Goal: Find specific page/section: Find specific page/section

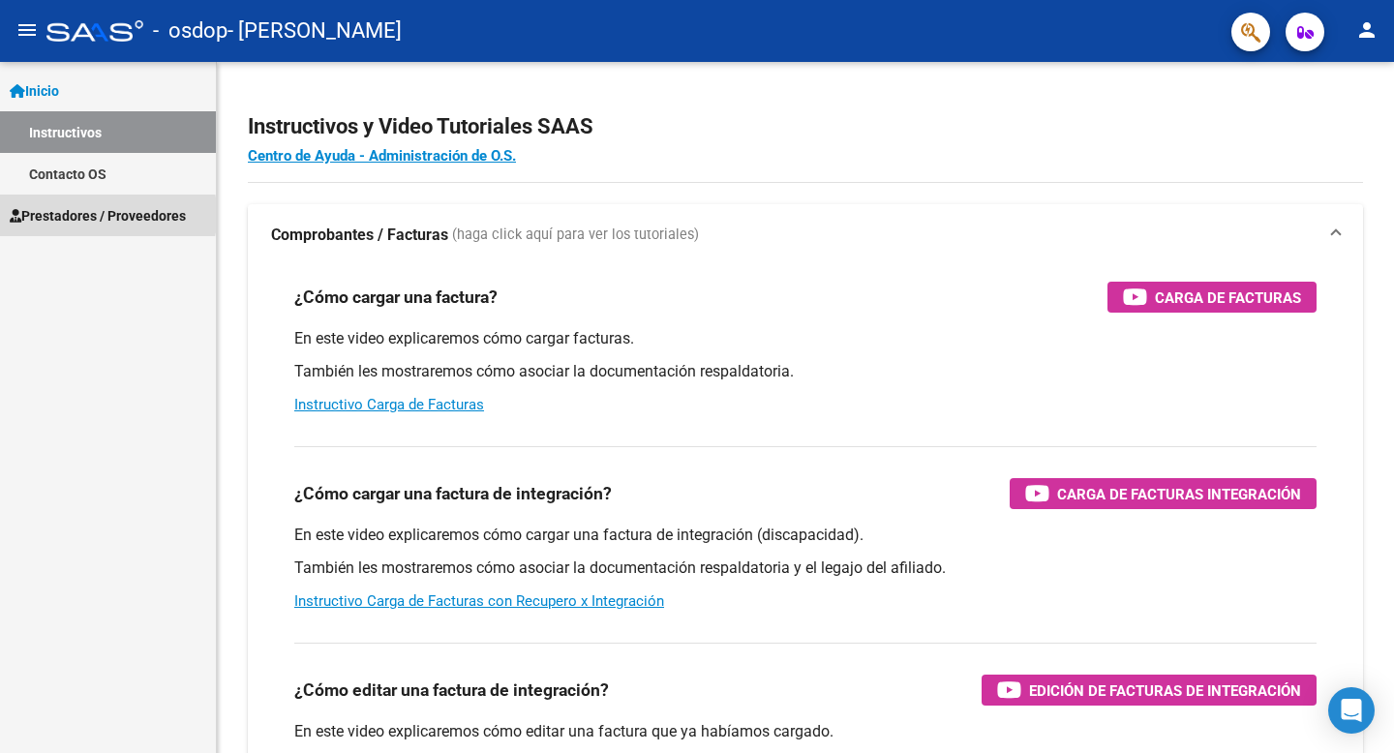
click at [59, 215] on span "Prestadores / Proveedores" at bounding box center [98, 215] width 176 height 21
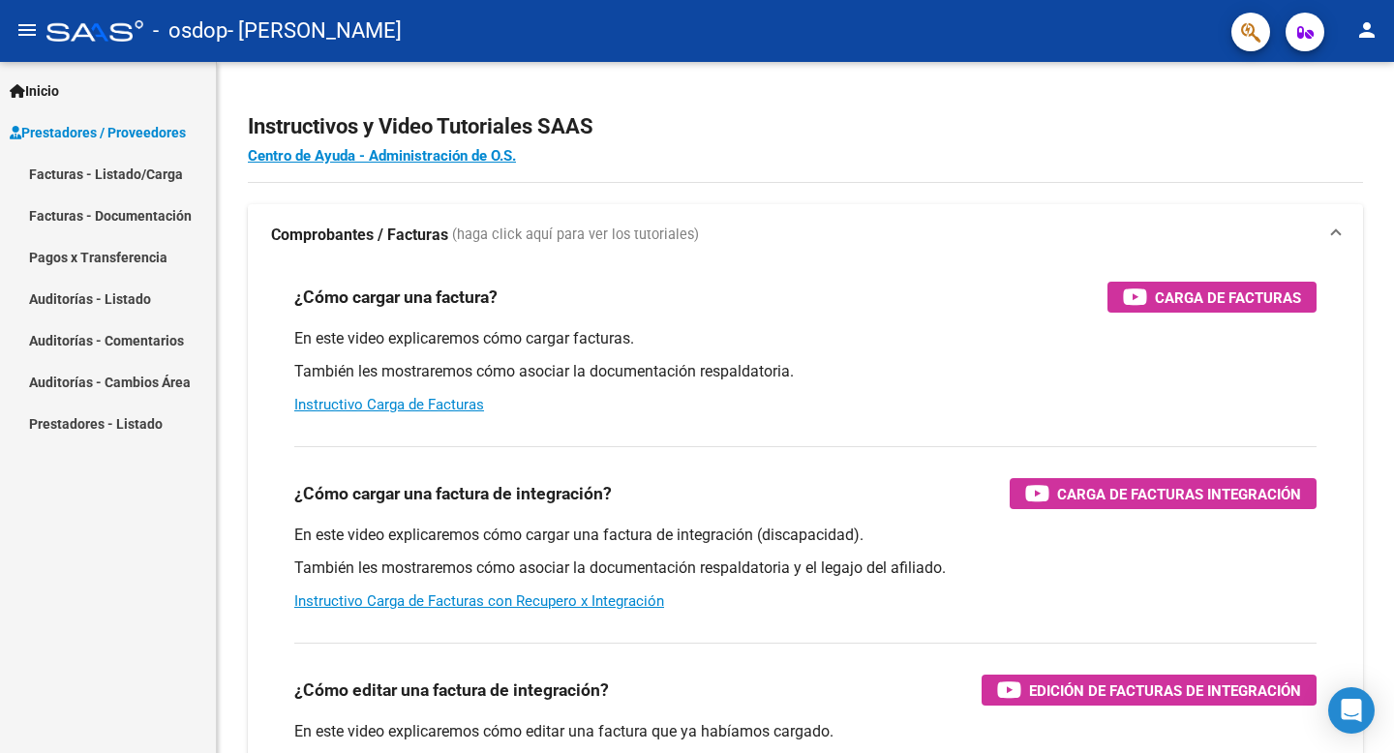
click at [1363, 34] on mat-icon "person" at bounding box center [1366, 29] width 23 height 23
click at [1210, 75] on div at bounding box center [697, 376] width 1394 height 753
click at [1304, 37] on icon "button" at bounding box center [1305, 32] width 16 height 15
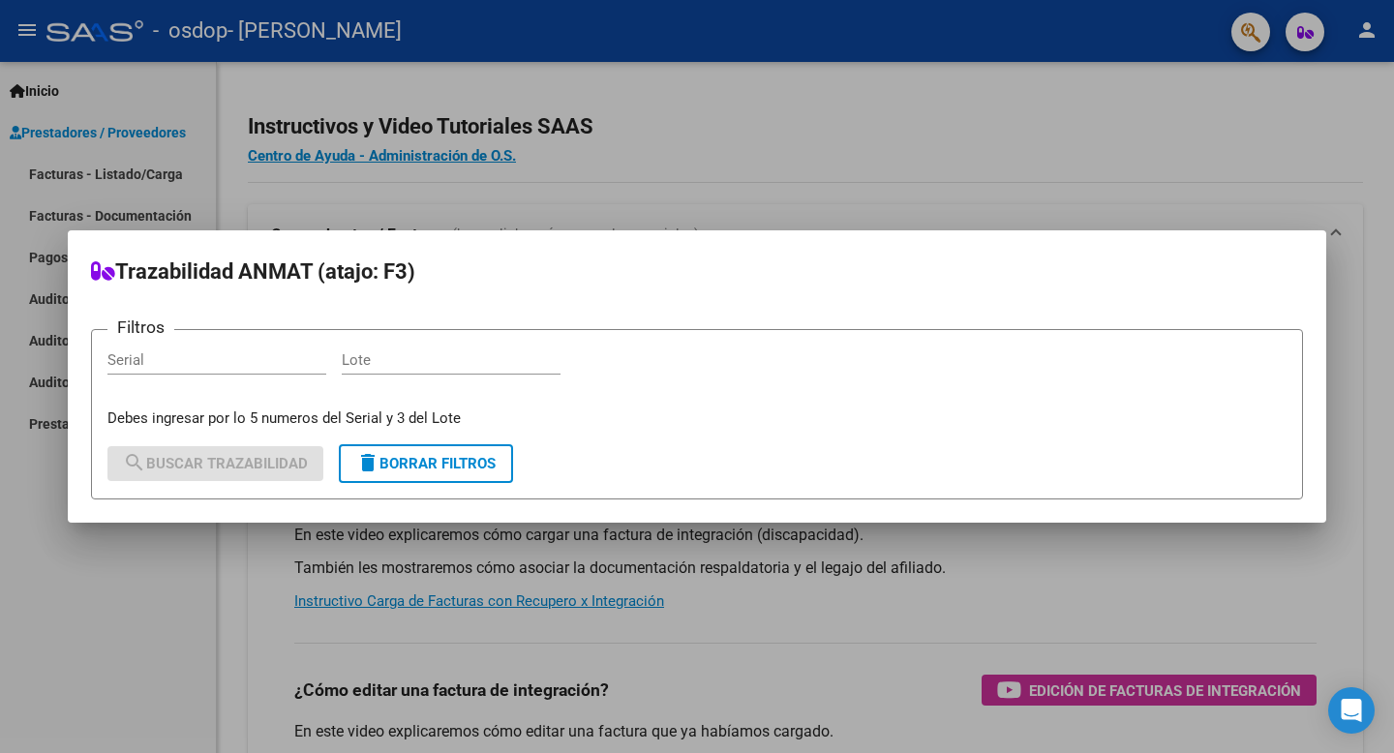
click at [917, 134] on div at bounding box center [697, 376] width 1394 height 753
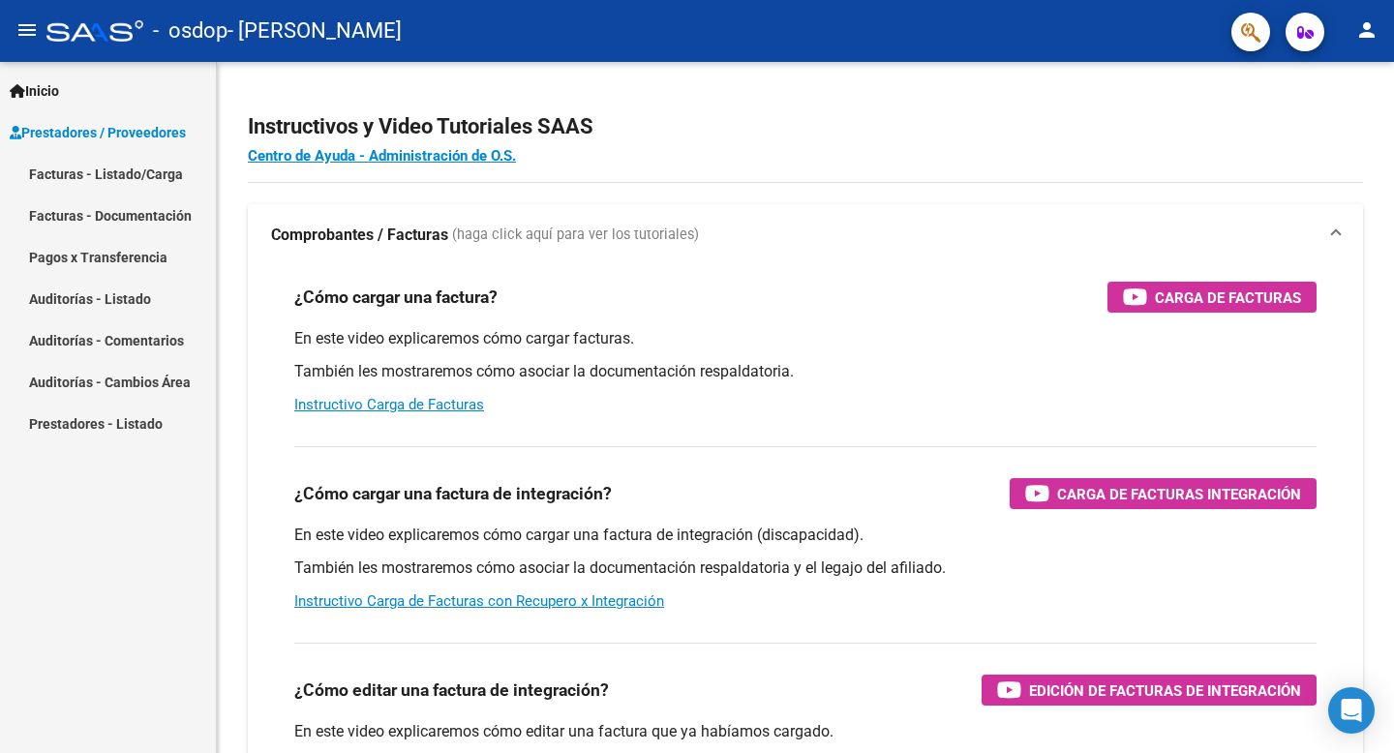
click at [108, 215] on link "Facturas - Documentación" at bounding box center [108, 216] width 216 height 42
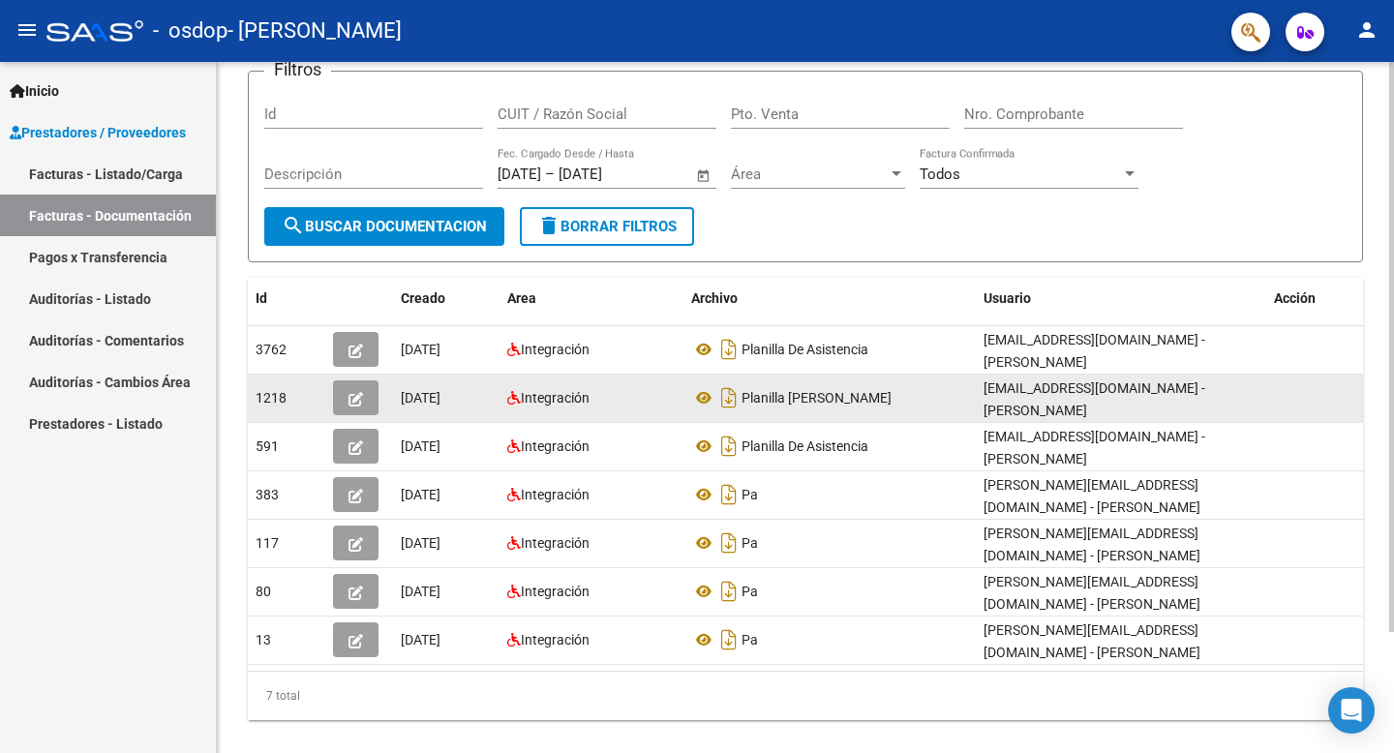
scroll to position [147, 0]
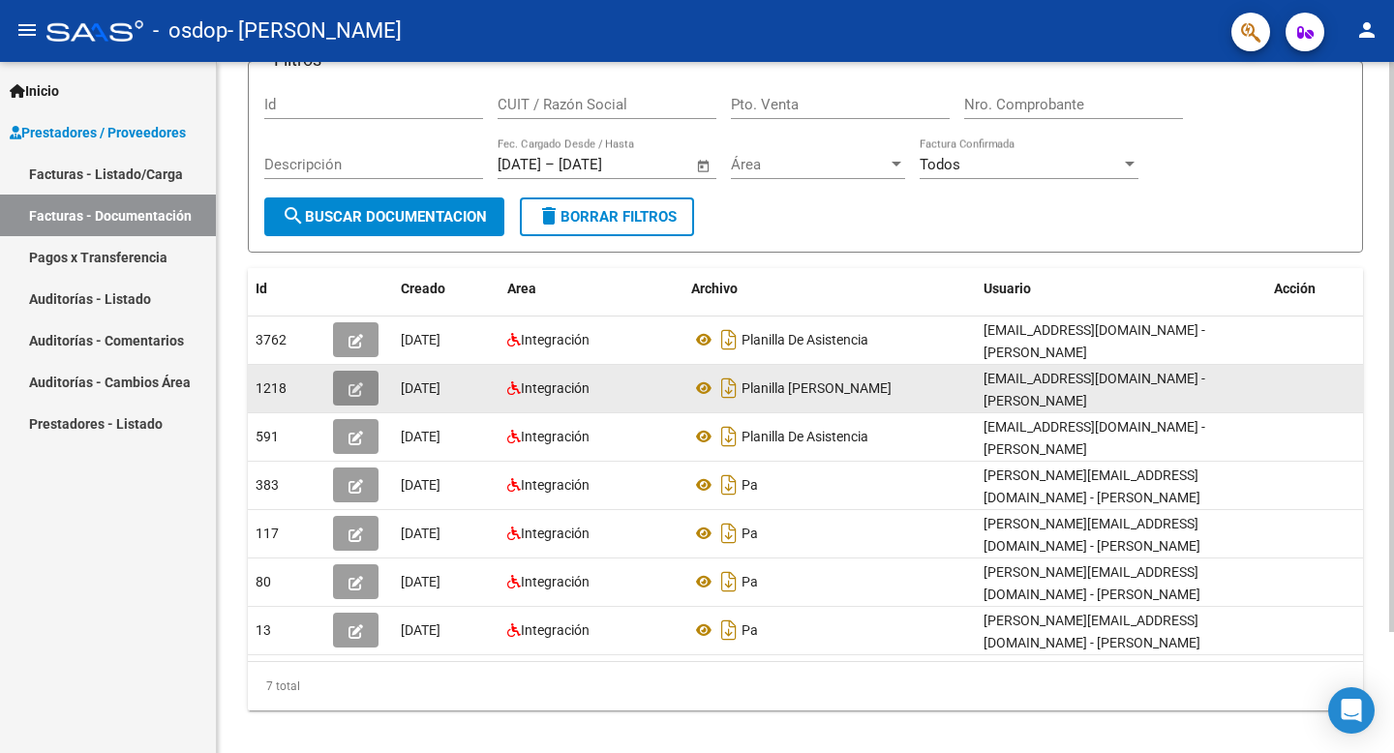
click at [355, 393] on icon "button" at bounding box center [355, 389] width 15 height 15
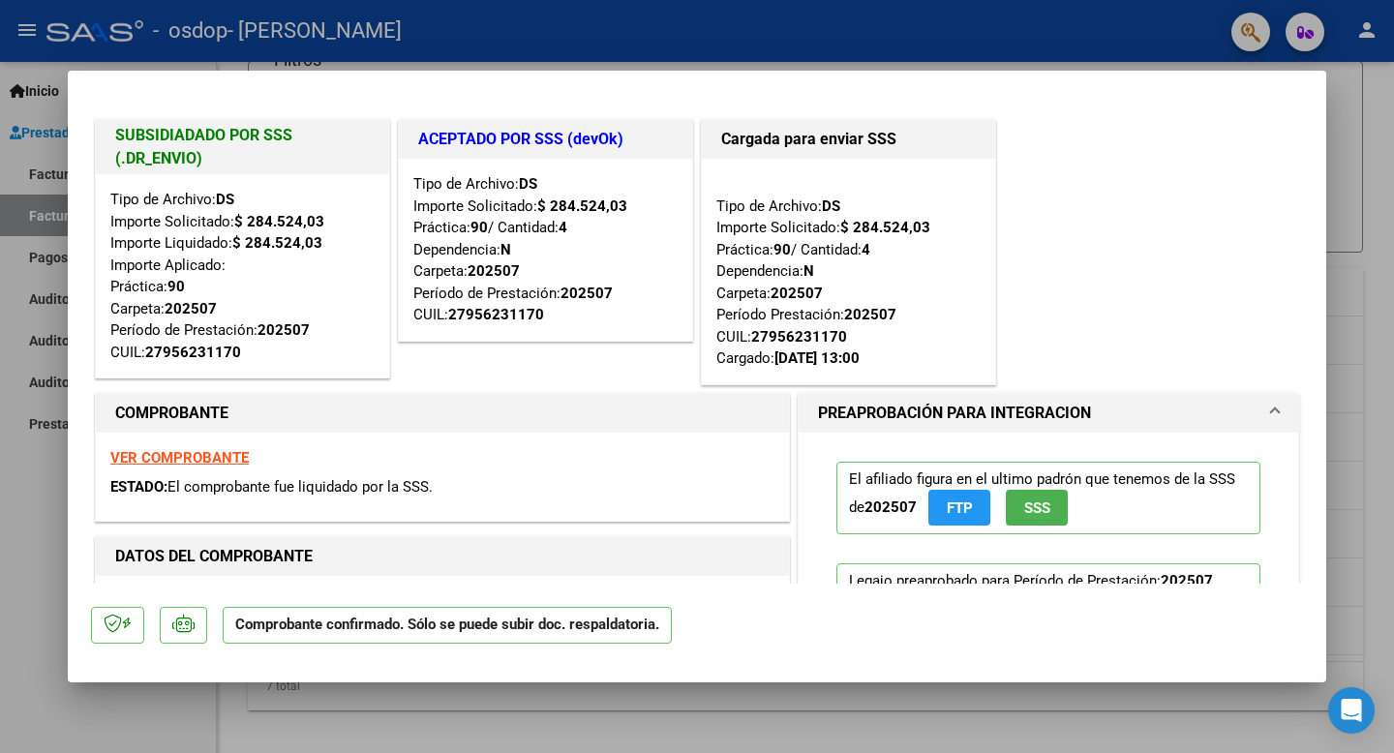
click at [207, 455] on strong "VER COMPROBANTE" at bounding box center [179, 457] width 138 height 17
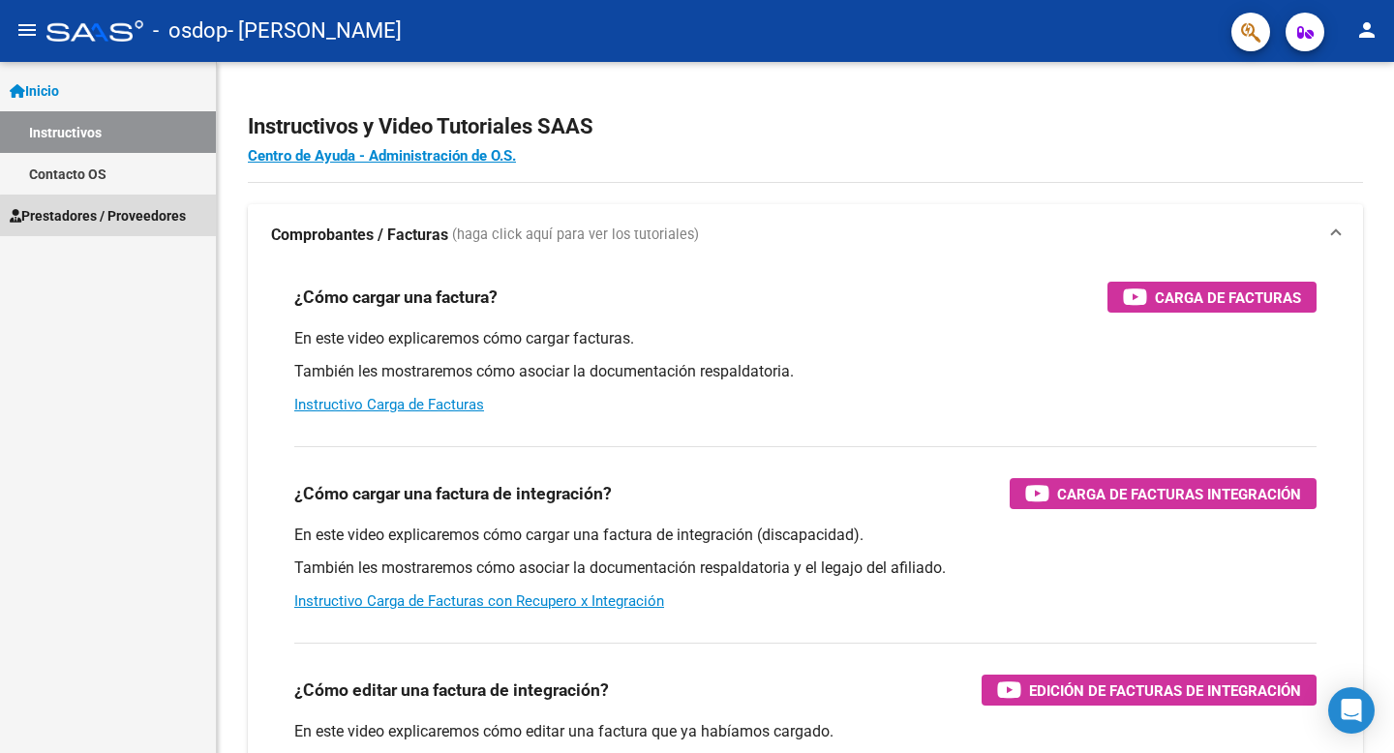
click at [115, 216] on span "Prestadores / Proveedores" at bounding box center [98, 215] width 176 height 21
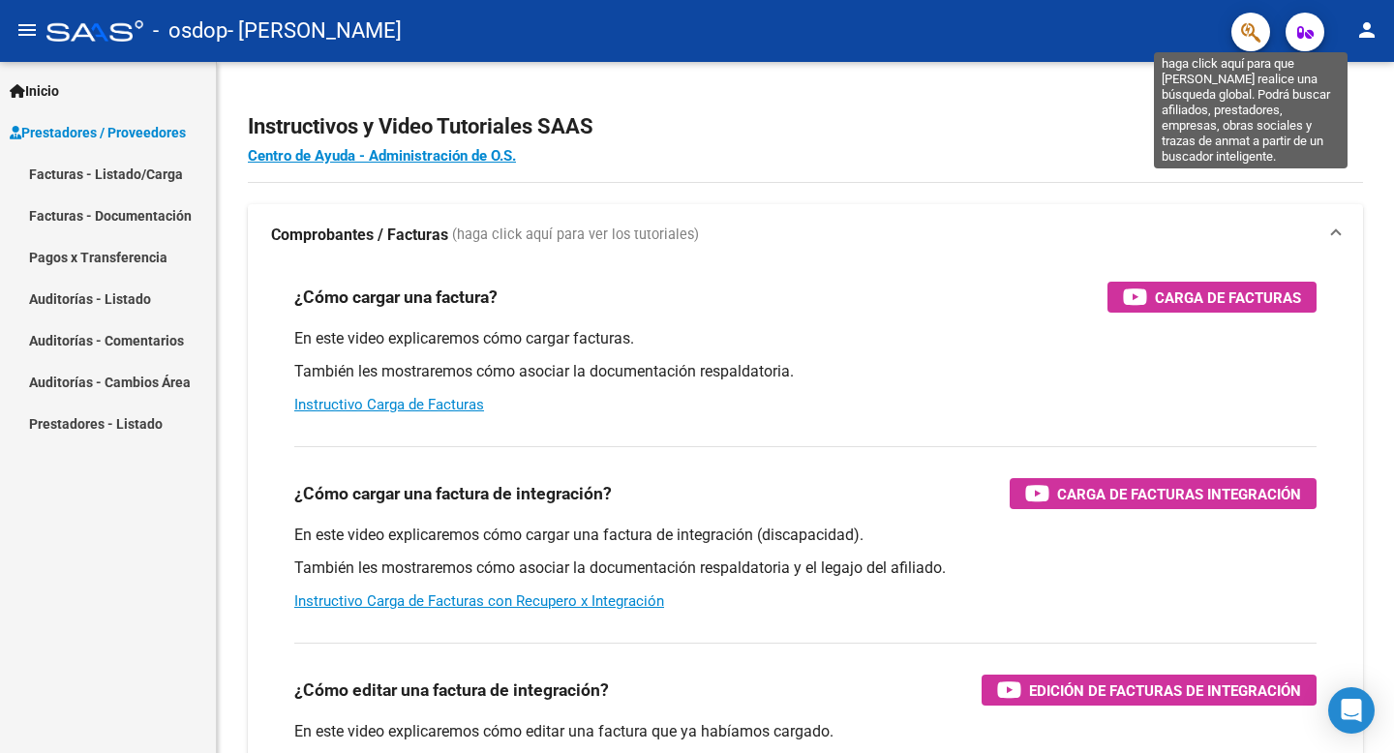
click at [1247, 32] on icon "button" at bounding box center [1250, 32] width 19 height 22
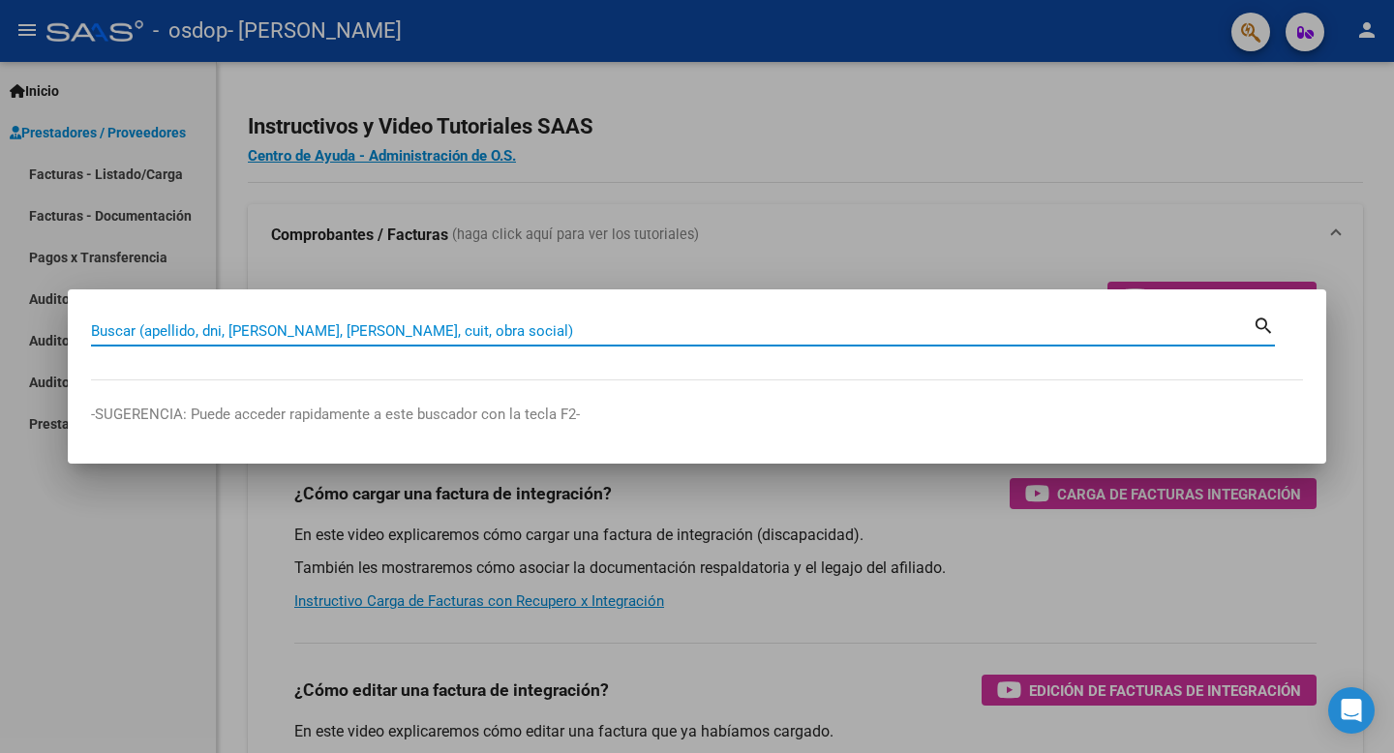
click at [1010, 170] on div at bounding box center [697, 376] width 1394 height 753
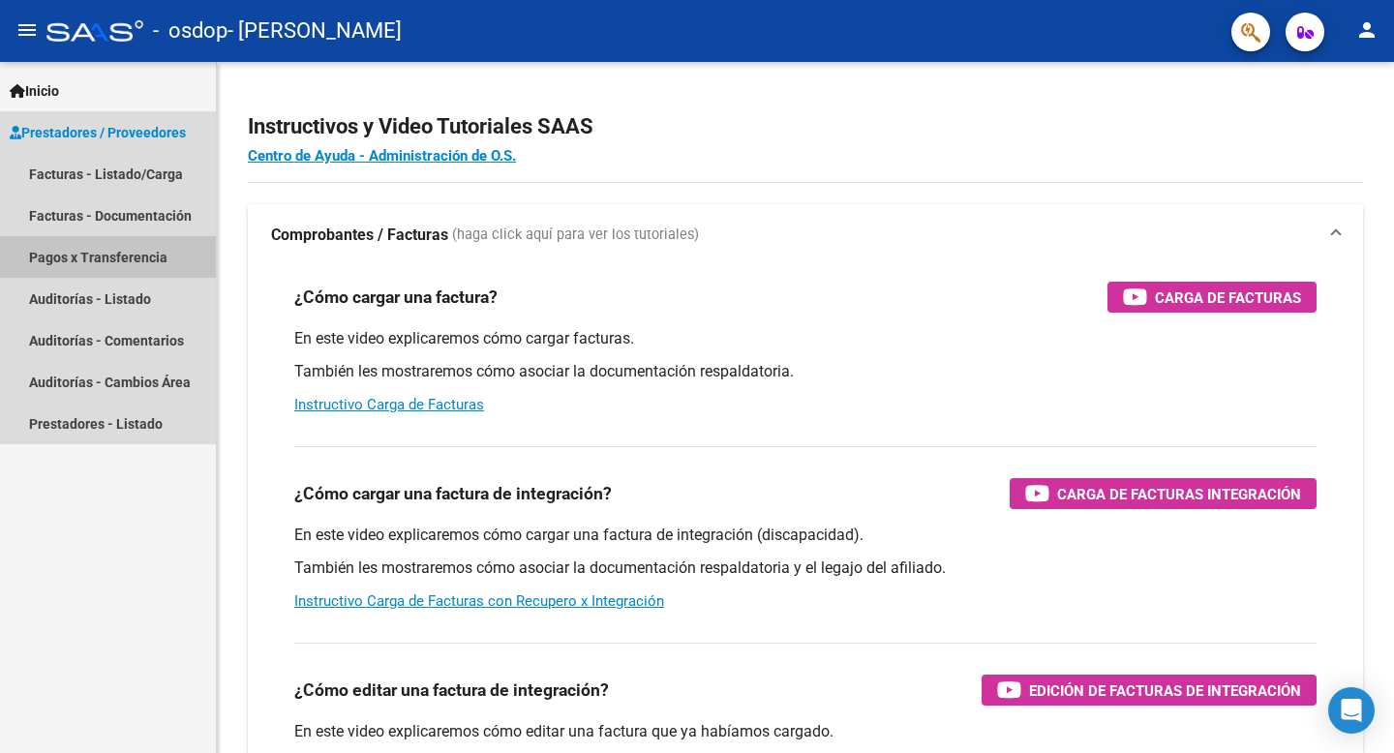
click at [134, 259] on link "Pagos x Transferencia" at bounding box center [108, 257] width 216 height 42
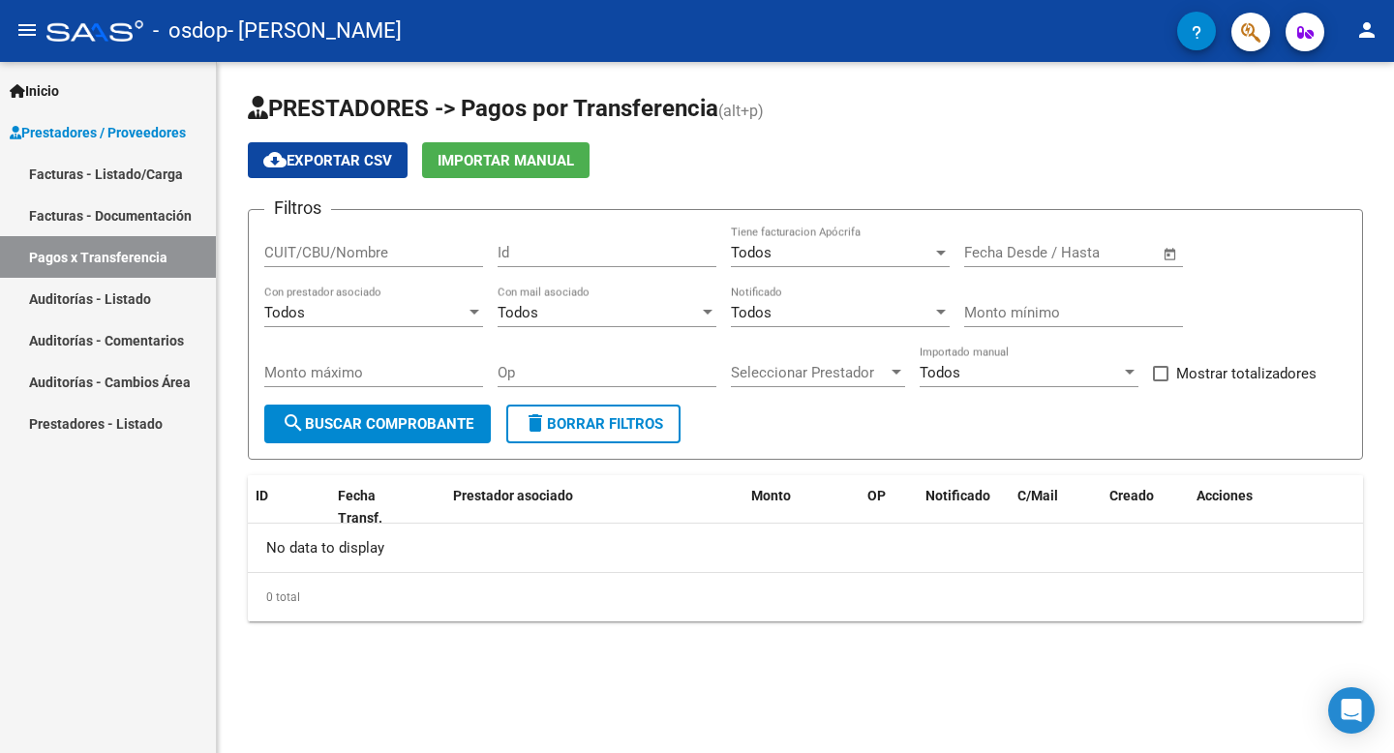
click at [110, 430] on link "Prestadores - Listado" at bounding box center [108, 424] width 216 height 42
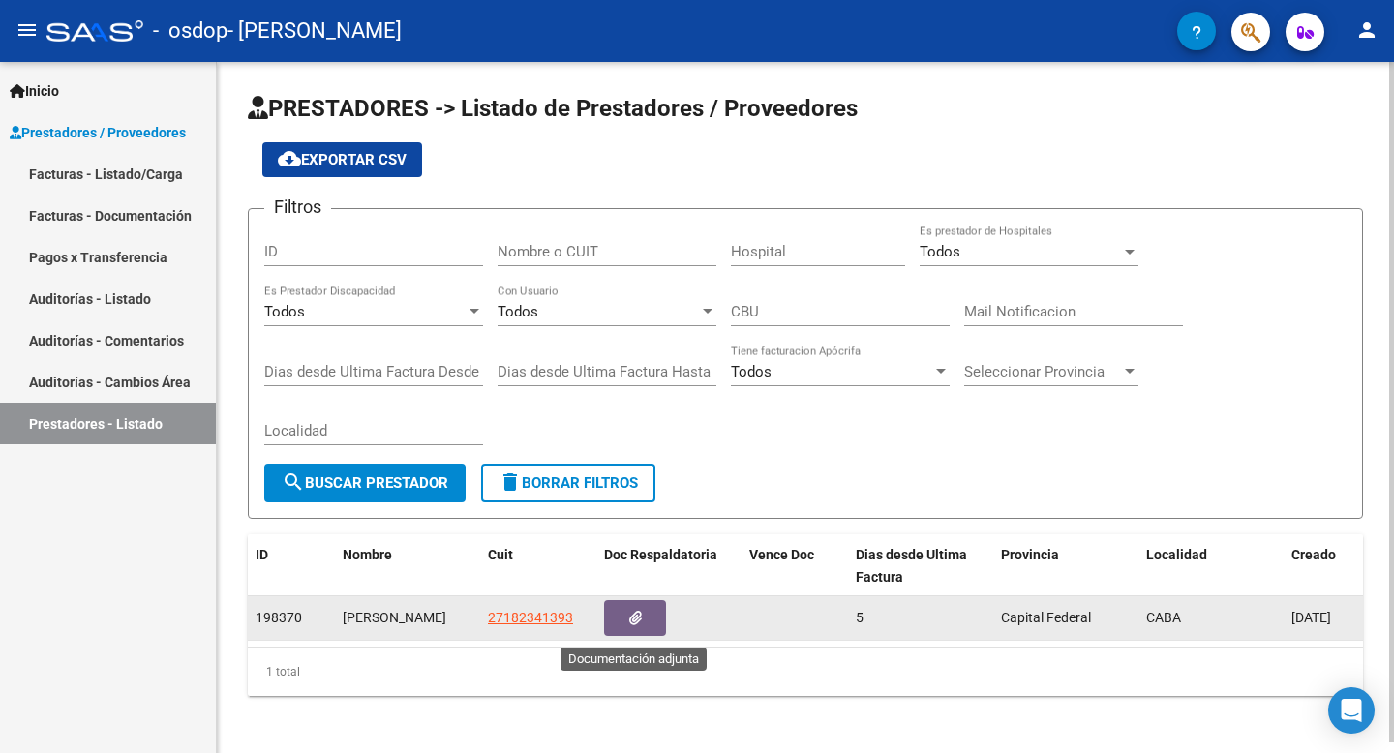
scroll to position [10, 0]
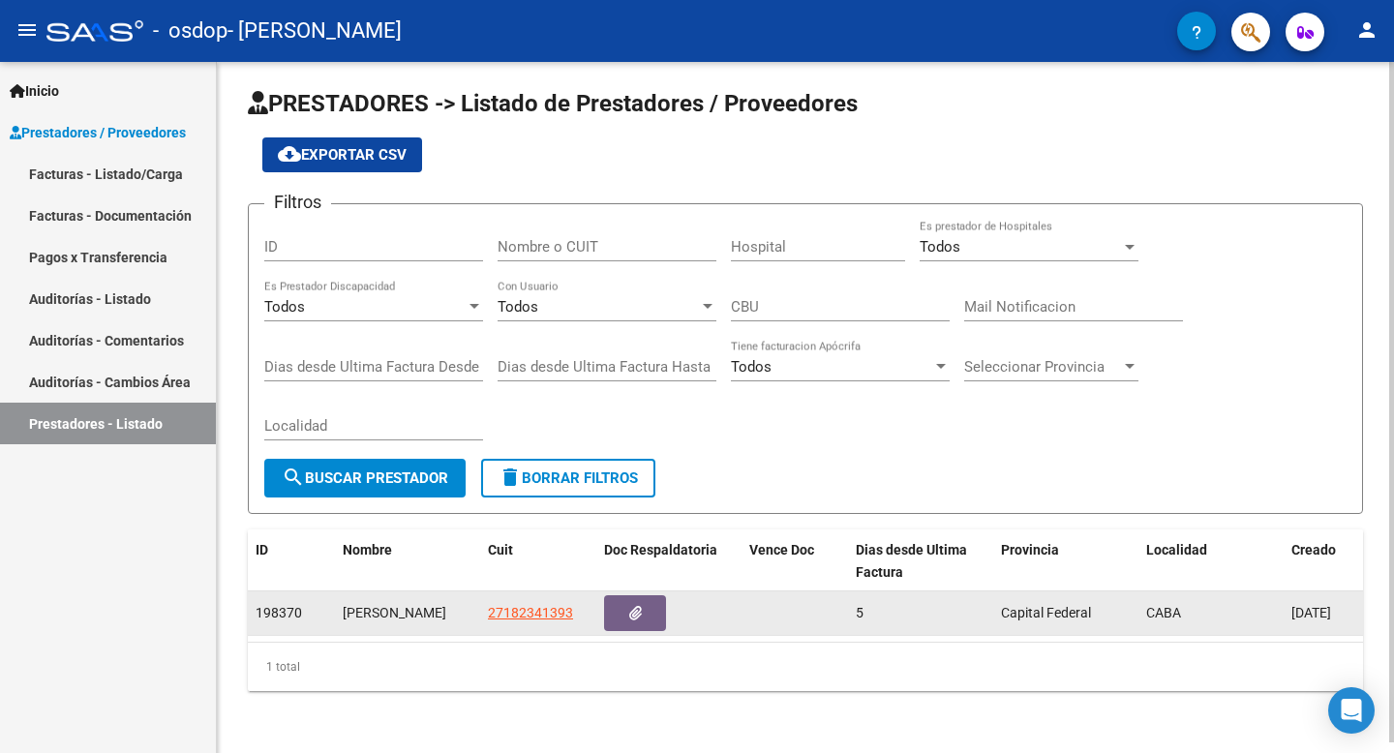
click at [1257, 610] on div "CABA" at bounding box center [1211, 613] width 130 height 22
click at [641, 602] on button "button" at bounding box center [635, 613] width 62 height 36
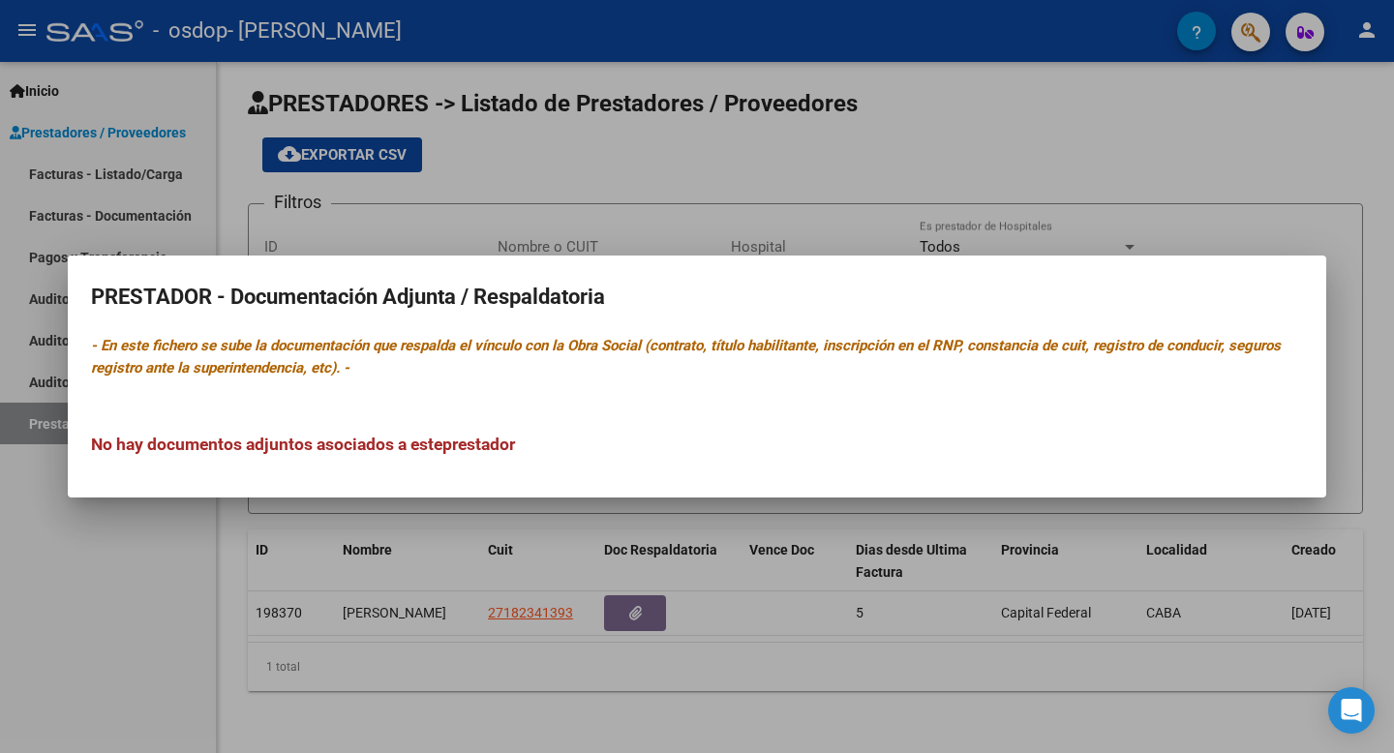
click at [142, 574] on div at bounding box center [697, 376] width 1394 height 753
